Goal: Information Seeking & Learning: Learn about a topic

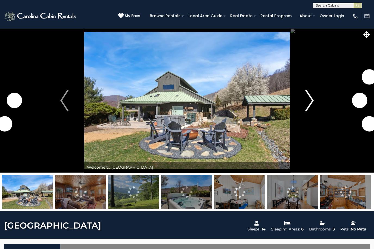
click at [312, 102] on img "Next" at bounding box center [310, 100] width 8 height 22
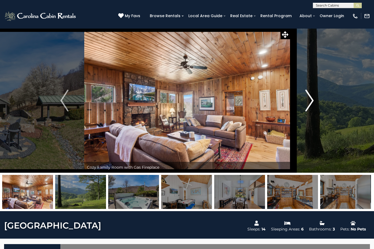
click at [312, 101] on img "Next" at bounding box center [310, 100] width 8 height 22
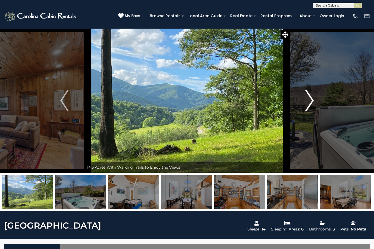
click at [312, 101] on img "Next" at bounding box center [310, 100] width 8 height 22
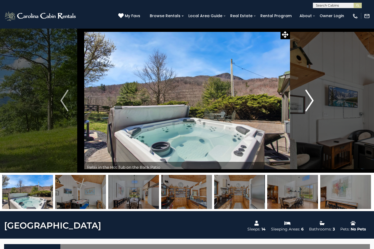
click at [312, 101] on img "Next" at bounding box center [310, 100] width 8 height 22
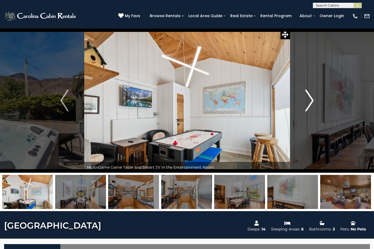
click at [312, 101] on img "Next" at bounding box center [310, 100] width 8 height 22
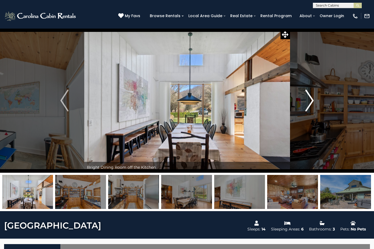
click at [312, 101] on img "Next" at bounding box center [310, 100] width 8 height 22
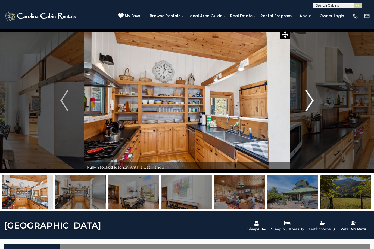
click at [312, 101] on img "Next" at bounding box center [310, 100] width 8 height 22
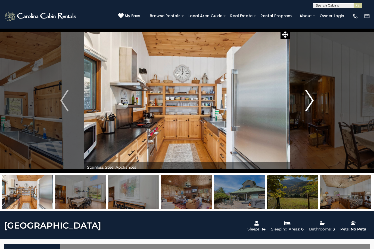
click at [313, 101] on img "Next" at bounding box center [310, 100] width 8 height 22
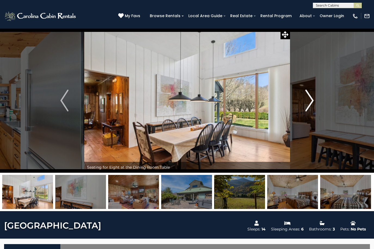
click at [312, 101] on img "Next" at bounding box center [310, 100] width 8 height 22
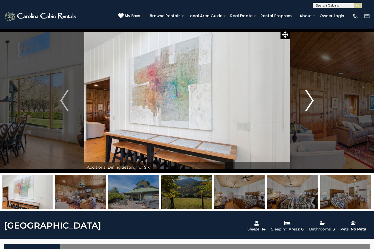
click at [312, 101] on img "Next" at bounding box center [310, 100] width 8 height 22
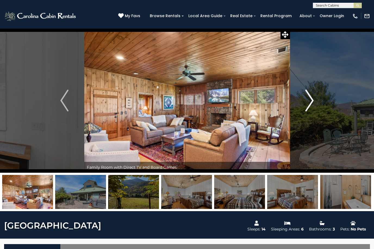
click at [312, 101] on img "Next" at bounding box center [310, 100] width 8 height 22
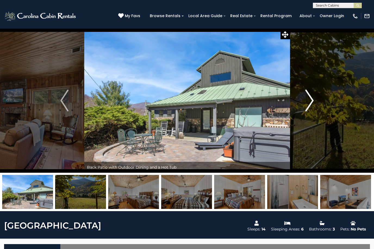
click at [312, 99] on img "Next" at bounding box center [310, 100] width 8 height 22
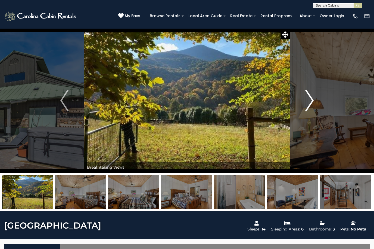
click at [312, 99] on img "Next" at bounding box center [310, 100] width 8 height 22
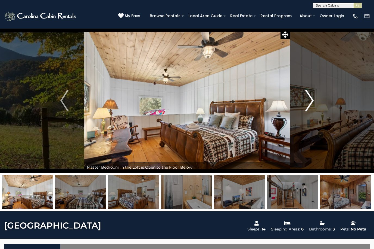
click at [311, 99] on img "Next" at bounding box center [310, 100] width 8 height 22
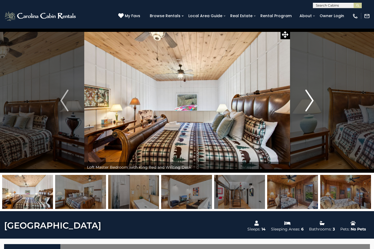
click at [309, 101] on img "Next" at bounding box center [310, 100] width 8 height 22
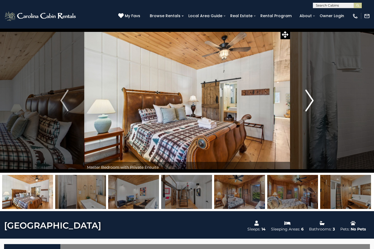
click at [309, 101] on img "Next" at bounding box center [310, 100] width 8 height 22
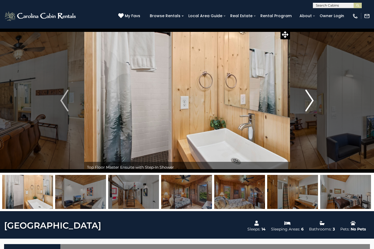
click at [310, 102] on img "Next" at bounding box center [310, 100] width 8 height 22
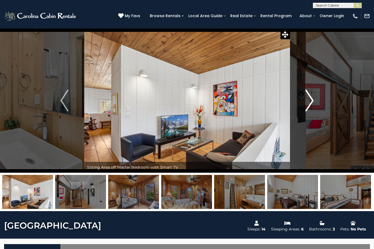
click at [310, 102] on img "Next" at bounding box center [310, 100] width 8 height 22
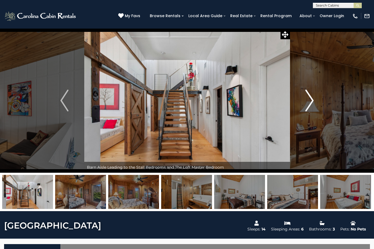
click at [311, 98] on img "Next" at bounding box center [310, 100] width 8 height 22
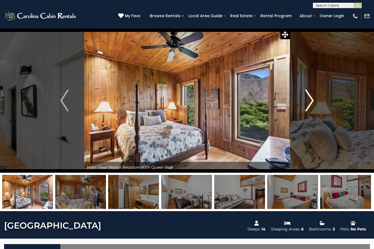
click at [311, 98] on img "Next" at bounding box center [310, 100] width 8 height 22
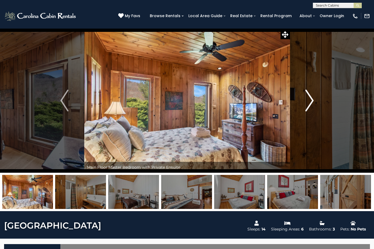
click at [311, 98] on img "Next" at bounding box center [310, 100] width 8 height 22
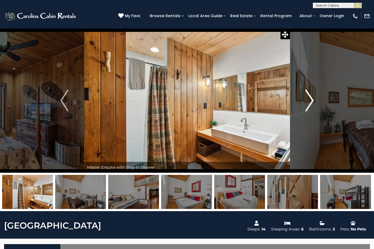
click at [312, 101] on img "Next" at bounding box center [310, 100] width 8 height 22
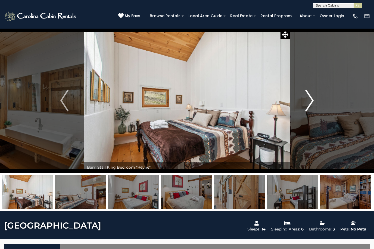
click at [312, 101] on img "Next" at bounding box center [310, 100] width 8 height 22
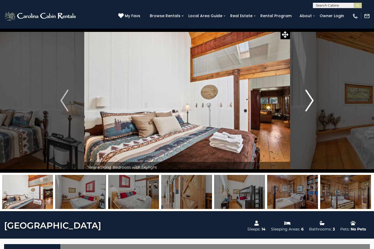
click at [312, 101] on img "Next" at bounding box center [310, 100] width 8 height 22
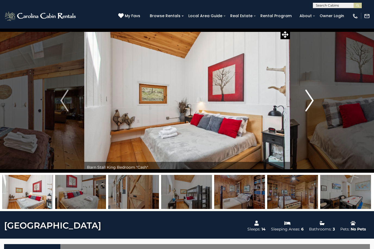
click at [312, 100] on img "Next" at bounding box center [310, 100] width 8 height 22
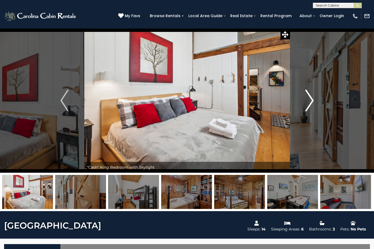
click at [312, 101] on img "Next" at bounding box center [310, 100] width 8 height 22
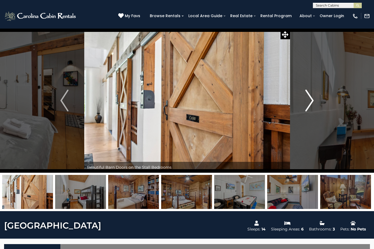
click at [312, 101] on img "Next" at bounding box center [310, 100] width 8 height 22
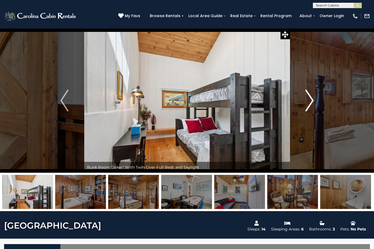
click at [312, 101] on img "Next" at bounding box center [310, 100] width 8 height 22
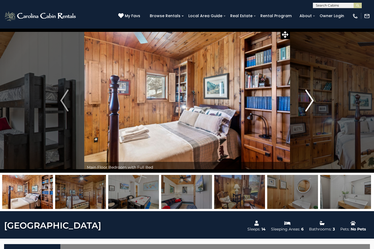
click at [312, 101] on img "Next" at bounding box center [310, 100] width 8 height 22
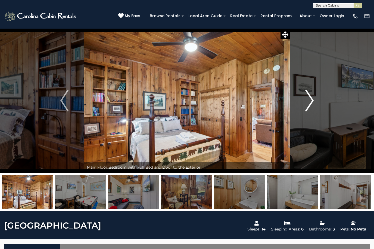
click at [312, 101] on img "Next" at bounding box center [310, 100] width 8 height 22
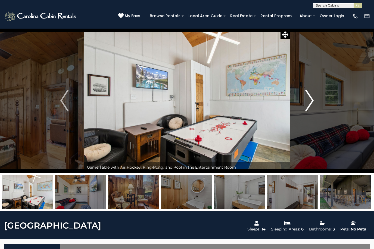
click at [312, 101] on img "Next" at bounding box center [310, 100] width 8 height 22
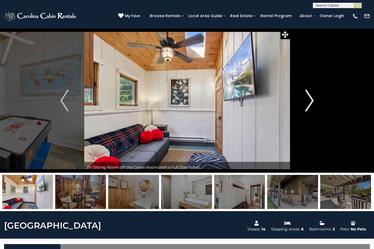
click at [312, 101] on img "Next" at bounding box center [310, 100] width 8 height 22
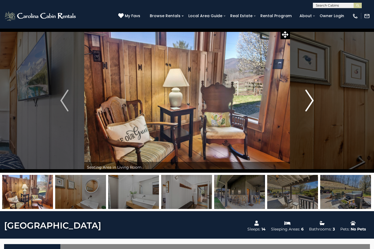
click at [312, 101] on img "Next" at bounding box center [310, 100] width 8 height 22
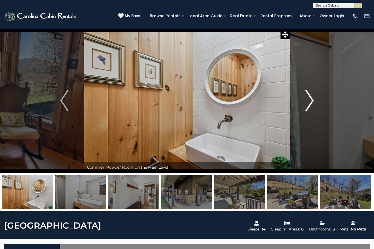
click at [312, 101] on img "Next" at bounding box center [310, 100] width 8 height 22
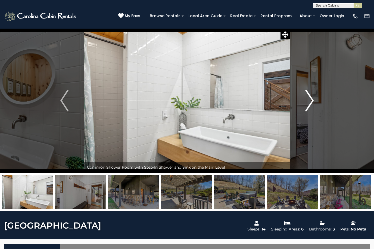
click at [312, 101] on img "Next" at bounding box center [310, 100] width 8 height 22
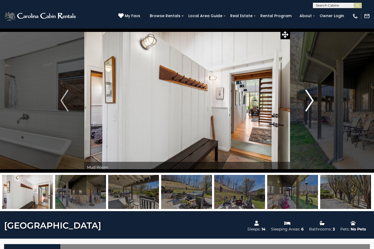
click at [312, 101] on img "Next" at bounding box center [310, 100] width 8 height 22
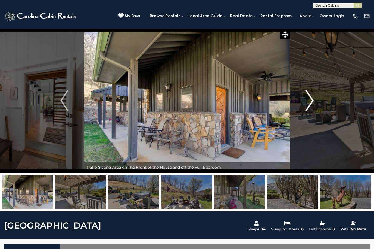
click at [311, 101] on img "Next" at bounding box center [310, 100] width 8 height 22
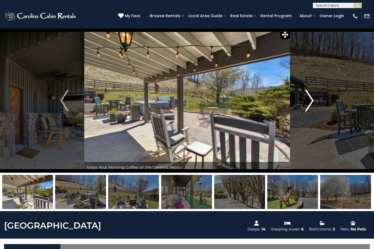
click at [311, 101] on img "Next" at bounding box center [310, 100] width 8 height 22
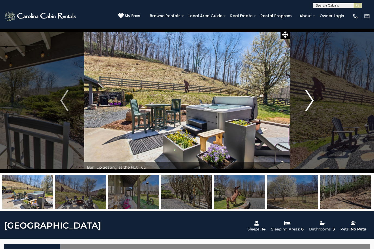
click at [311, 102] on img "Next" at bounding box center [310, 100] width 8 height 22
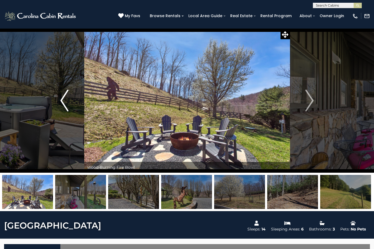
click at [65, 99] on img "Previous" at bounding box center [64, 100] width 8 height 22
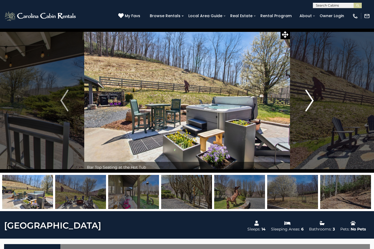
click at [313, 95] on img "Next" at bounding box center [310, 100] width 8 height 22
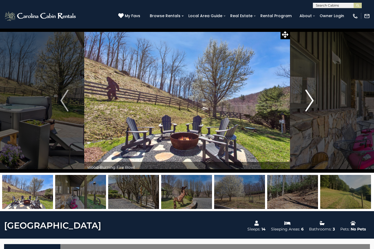
click at [311, 99] on img "Next" at bounding box center [310, 100] width 8 height 22
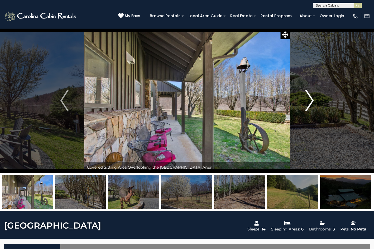
click at [312, 99] on img "Next" at bounding box center [310, 100] width 8 height 22
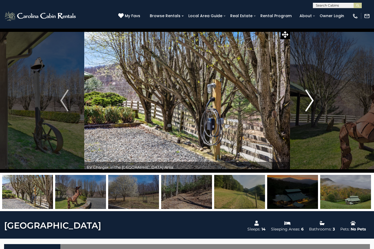
click at [311, 101] on img "Next" at bounding box center [310, 100] width 8 height 22
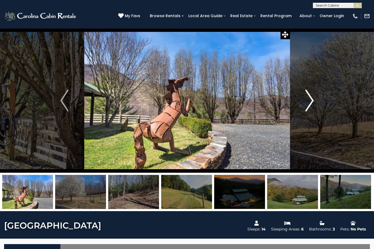
click at [311, 101] on img "Next" at bounding box center [310, 100] width 8 height 22
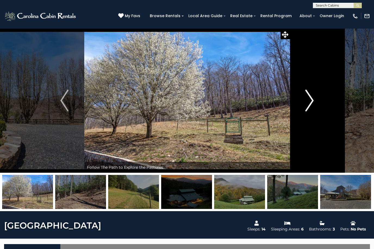
click at [311, 101] on img "Next" at bounding box center [310, 100] width 8 height 22
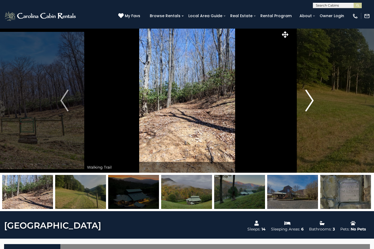
click at [311, 102] on img "Next" at bounding box center [310, 100] width 8 height 22
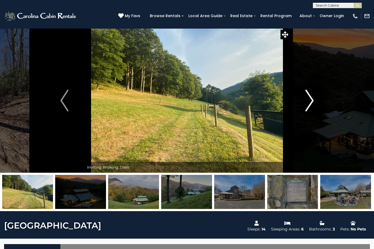
click at [311, 102] on img "Next" at bounding box center [310, 100] width 8 height 22
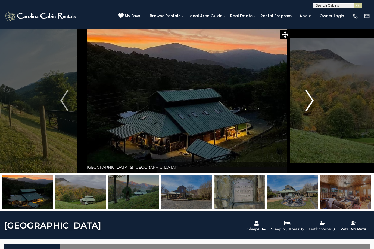
click at [311, 102] on img "Next" at bounding box center [310, 100] width 8 height 22
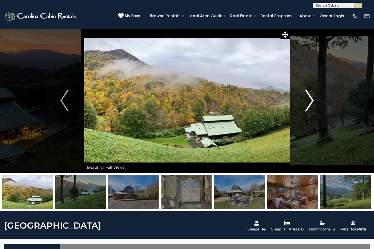
click at [311, 102] on img "Next" at bounding box center [310, 100] width 8 height 22
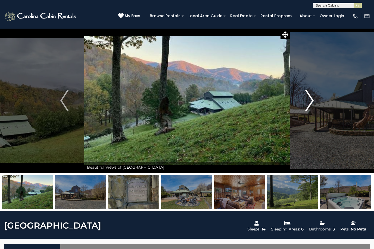
click at [313, 102] on img "Next" at bounding box center [310, 100] width 8 height 22
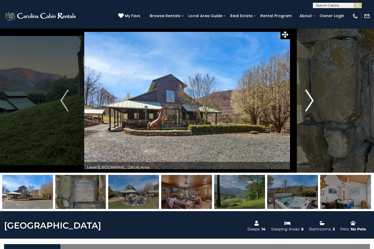
click at [312, 102] on img "Next" at bounding box center [310, 100] width 8 height 22
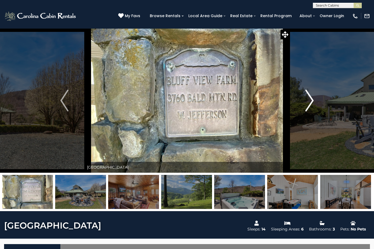
click at [312, 101] on img "Next" at bounding box center [310, 100] width 8 height 22
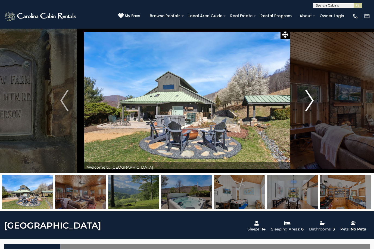
click at [312, 104] on img "Next" at bounding box center [310, 100] width 8 height 22
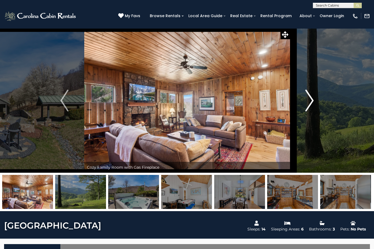
click at [312, 104] on img "Next" at bounding box center [310, 100] width 8 height 22
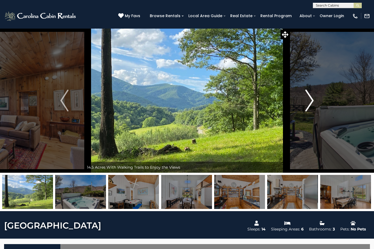
click at [312, 104] on img "Next" at bounding box center [310, 100] width 8 height 22
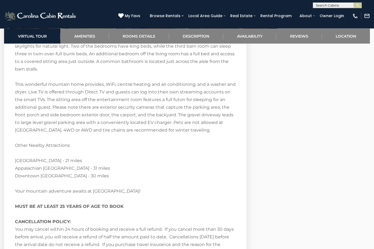
scroll to position [1094, 0]
click at [15, 226] on div "Welcome to [GEOGRAPHIC_DATA]! Located in [GEOGRAPHIC_DATA], [GEOGRAPHIC_DATA] i…" at bounding box center [125, 11] width 221 height 487
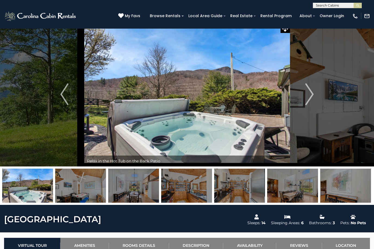
scroll to position [5, 0]
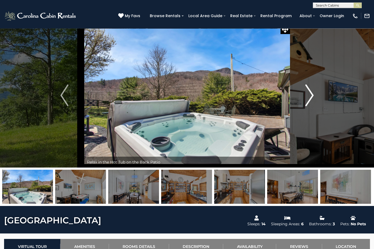
click at [314, 96] on button "Next" at bounding box center [309, 95] width 39 height 144
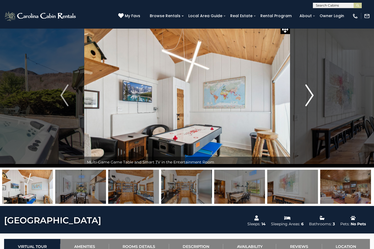
click at [313, 97] on img "Next" at bounding box center [310, 95] width 8 height 22
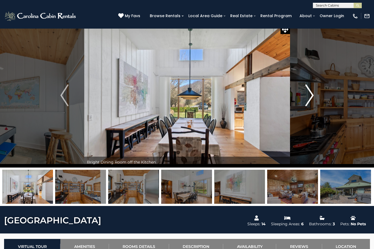
click at [313, 97] on img "Next" at bounding box center [310, 95] width 8 height 22
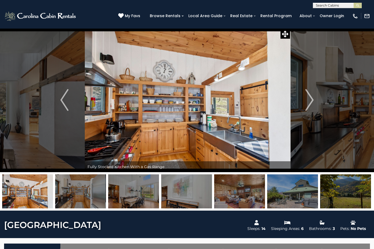
scroll to position [0, 0]
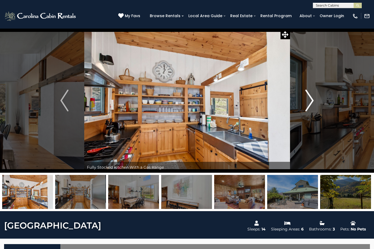
click at [313, 98] on img "Next" at bounding box center [310, 100] width 8 height 22
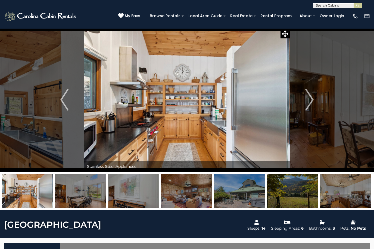
scroll to position [2, 0]
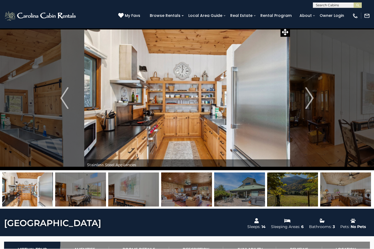
click at [24, 195] on img at bounding box center [27, 189] width 51 height 34
click at [174, 98] on img at bounding box center [187, 98] width 206 height 144
click at [286, 33] on icon at bounding box center [285, 32] width 7 height 7
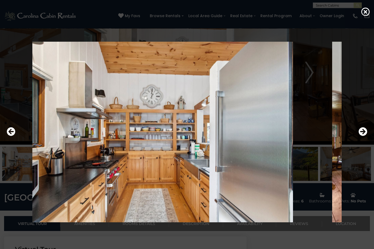
scroll to position [19, 0]
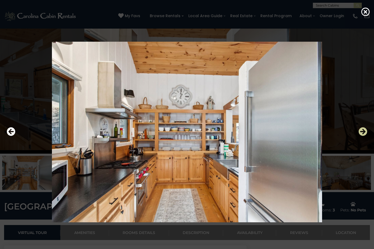
click at [363, 136] on icon "Next" at bounding box center [363, 131] width 9 height 9
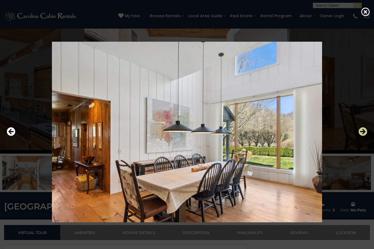
click at [363, 136] on icon "Next" at bounding box center [363, 131] width 9 height 9
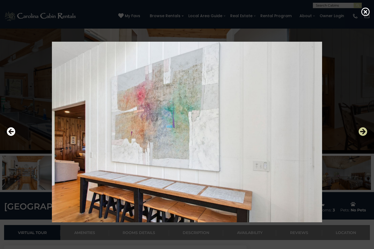
click at [363, 136] on icon "Next" at bounding box center [363, 131] width 9 height 9
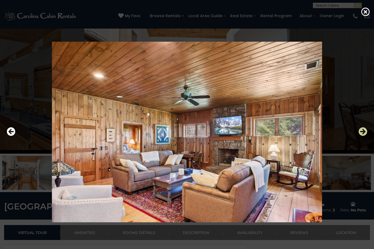
click at [363, 136] on icon "Next" at bounding box center [363, 131] width 9 height 9
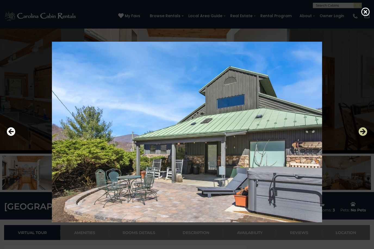
click at [365, 136] on icon "Next" at bounding box center [363, 131] width 9 height 9
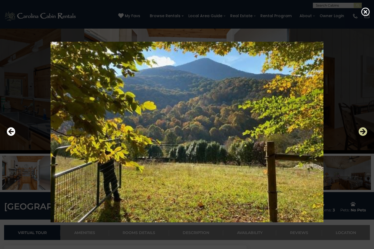
click at [364, 136] on icon "Next" at bounding box center [363, 131] width 9 height 9
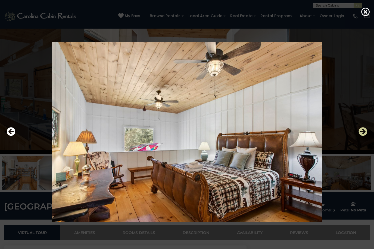
click at [362, 136] on icon "Next" at bounding box center [363, 131] width 9 height 9
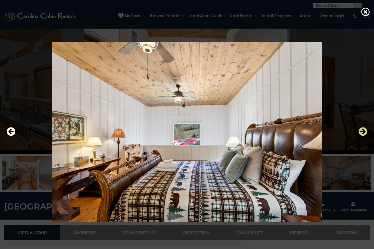
click at [363, 136] on icon "Next" at bounding box center [363, 131] width 9 height 9
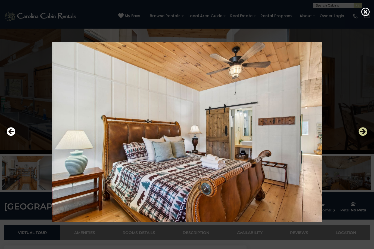
click at [366, 136] on icon "Next" at bounding box center [363, 131] width 9 height 9
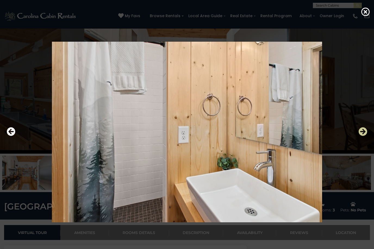
click at [366, 136] on icon "Next" at bounding box center [363, 131] width 9 height 9
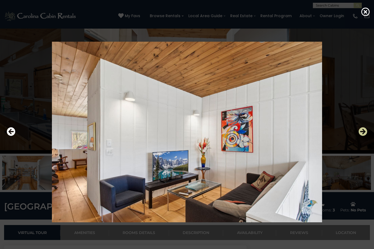
click at [366, 136] on icon "Next" at bounding box center [363, 131] width 9 height 9
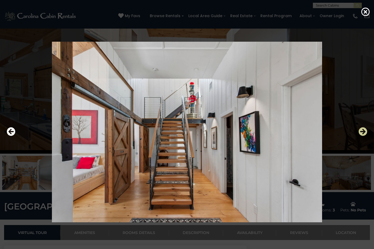
click at [366, 136] on icon "Next" at bounding box center [363, 131] width 9 height 9
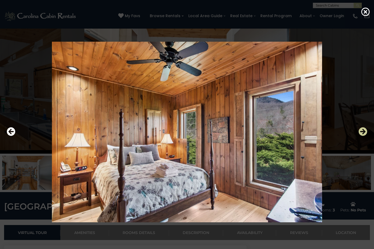
click at [366, 136] on icon "Next" at bounding box center [363, 131] width 9 height 9
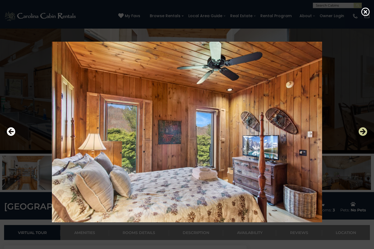
click at [366, 136] on icon "Next" at bounding box center [363, 131] width 9 height 9
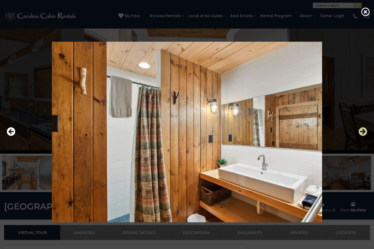
click at [365, 136] on icon "Next" at bounding box center [363, 131] width 9 height 9
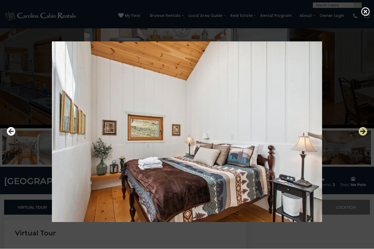
scroll to position [44, 0]
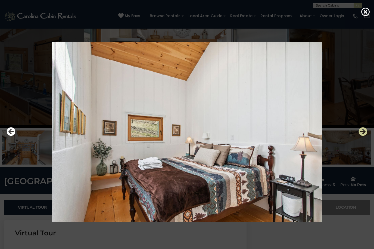
click at [363, 136] on icon "Next" at bounding box center [363, 131] width 9 height 9
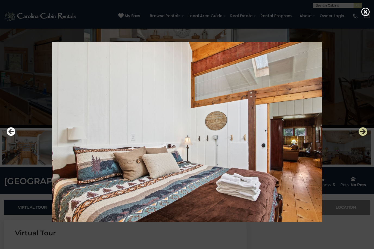
click at [363, 136] on icon "Next" at bounding box center [363, 131] width 9 height 9
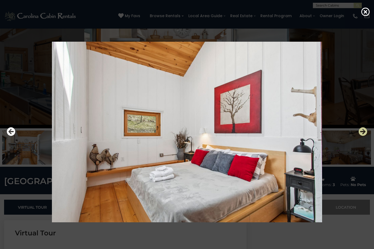
click at [363, 136] on icon "Next" at bounding box center [363, 131] width 9 height 9
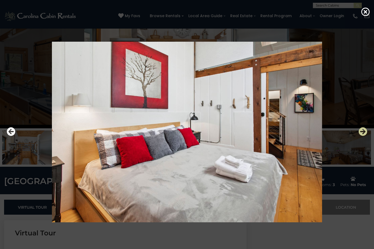
click at [364, 136] on icon "Next" at bounding box center [363, 131] width 9 height 9
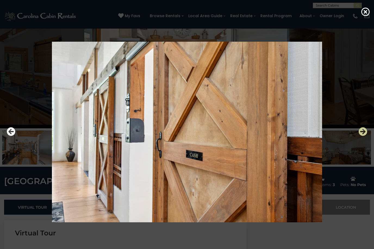
click at [364, 136] on icon "Next" at bounding box center [363, 131] width 9 height 9
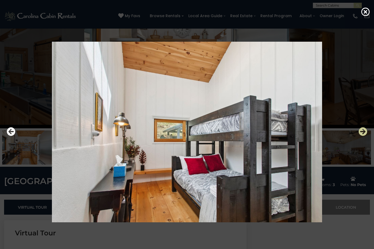
click at [364, 136] on icon "Next" at bounding box center [363, 131] width 9 height 9
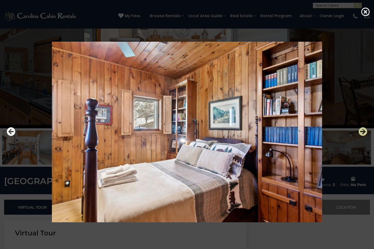
click at [364, 136] on icon "Next" at bounding box center [363, 131] width 9 height 9
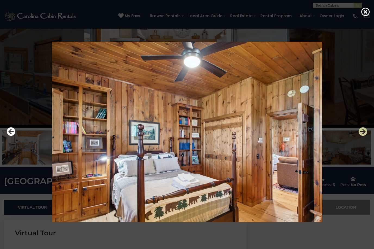
click at [364, 136] on icon "Next" at bounding box center [363, 131] width 9 height 9
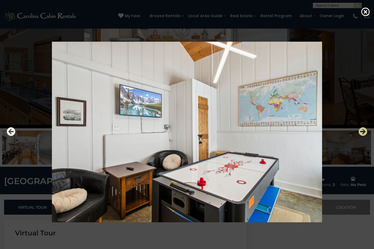
click at [364, 136] on icon "Next" at bounding box center [363, 131] width 9 height 9
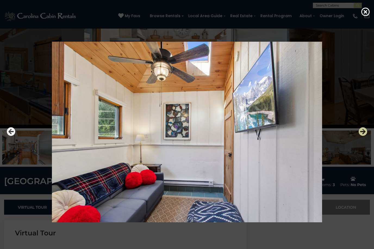
click at [364, 136] on icon "Next" at bounding box center [363, 131] width 9 height 9
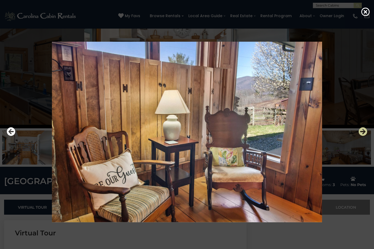
click at [364, 136] on icon "Next" at bounding box center [363, 131] width 9 height 9
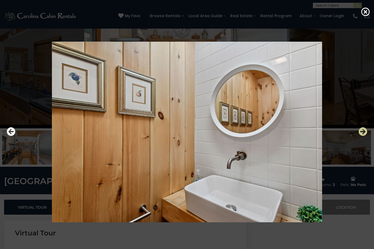
click at [364, 136] on icon "Next" at bounding box center [363, 131] width 9 height 9
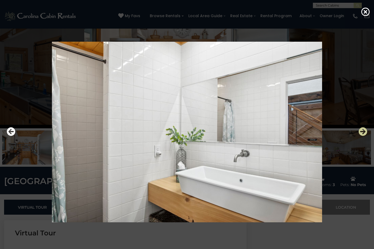
click at [364, 136] on icon "Next" at bounding box center [363, 131] width 9 height 9
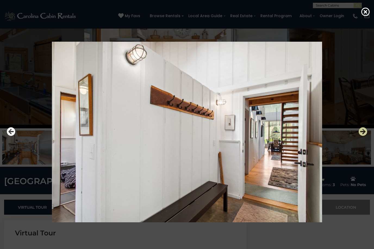
click at [364, 136] on icon "Next" at bounding box center [363, 131] width 9 height 9
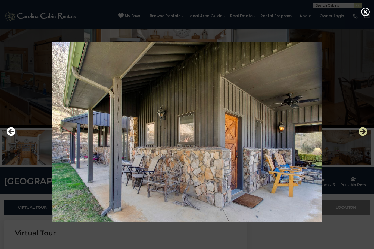
click at [366, 136] on icon "Next" at bounding box center [363, 131] width 9 height 9
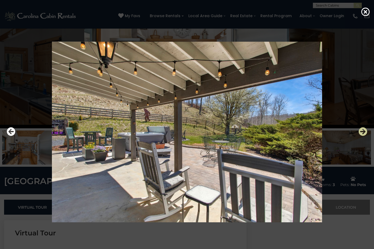
click at [365, 136] on icon "Next" at bounding box center [363, 131] width 9 height 9
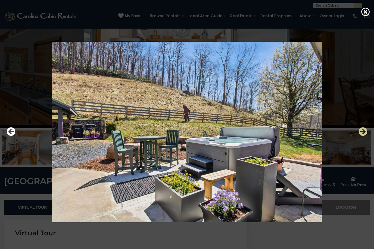
click at [364, 136] on icon "Next" at bounding box center [363, 131] width 9 height 9
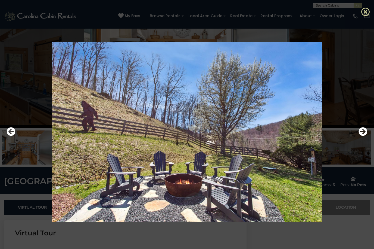
click at [369, 10] on icon at bounding box center [365, 11] width 9 height 9
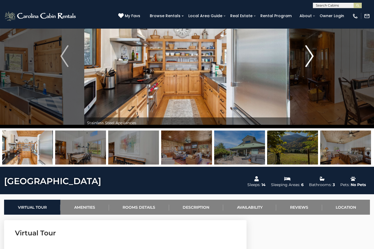
click at [310, 58] on img "Next" at bounding box center [310, 56] width 8 height 22
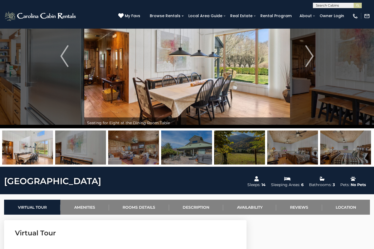
click at [277, 83] on img at bounding box center [187, 56] width 206 height 144
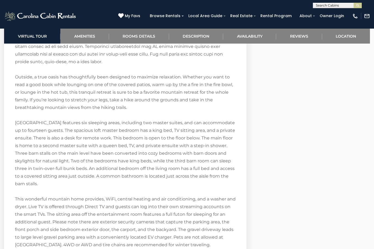
scroll to position [979, 0]
click at [87, 39] on link "Amenities" at bounding box center [84, 36] width 48 height 15
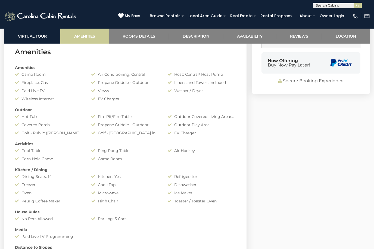
scroll to position [389, 0]
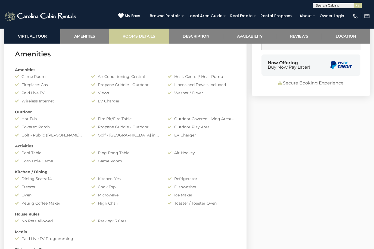
click at [138, 38] on link "Rooms Details" at bounding box center [139, 36] width 60 height 15
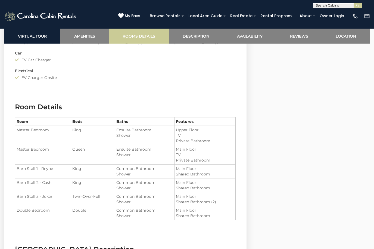
scroll to position [655, 0]
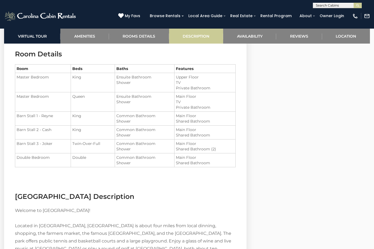
click at [182, 38] on link "Description" at bounding box center [196, 36] width 54 height 15
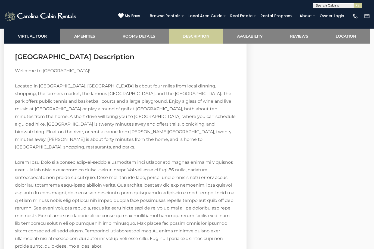
scroll to position [798, 0]
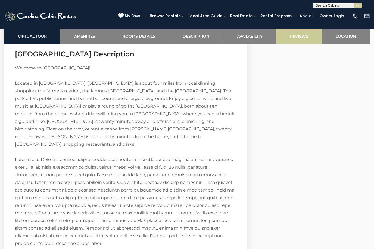
click at [304, 38] on link "Reviews" at bounding box center [299, 36] width 46 height 15
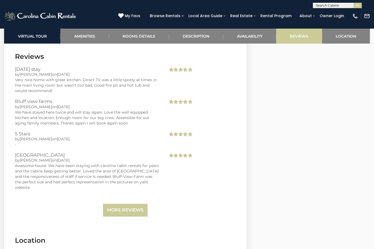
scroll to position [1422, 0]
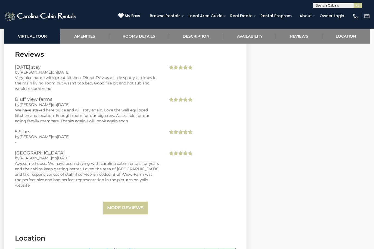
click at [122, 205] on link "More Reviews" at bounding box center [125, 207] width 45 height 13
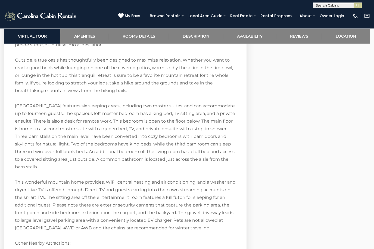
scroll to position [983, 0]
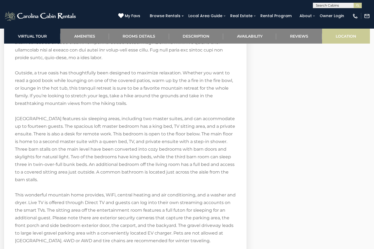
click at [346, 36] on link "Location" at bounding box center [346, 36] width 48 height 15
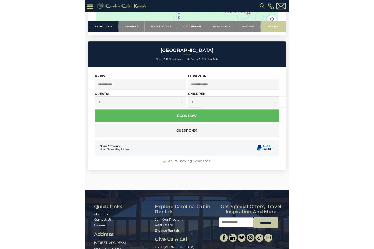
scroll to position [1579, 0]
